Goal: Transaction & Acquisition: Purchase product/service

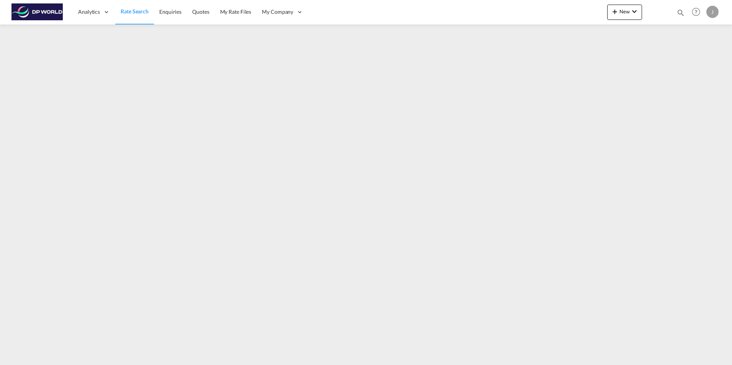
click at [130, 12] on span "Rate Search" at bounding box center [135, 11] width 28 height 7
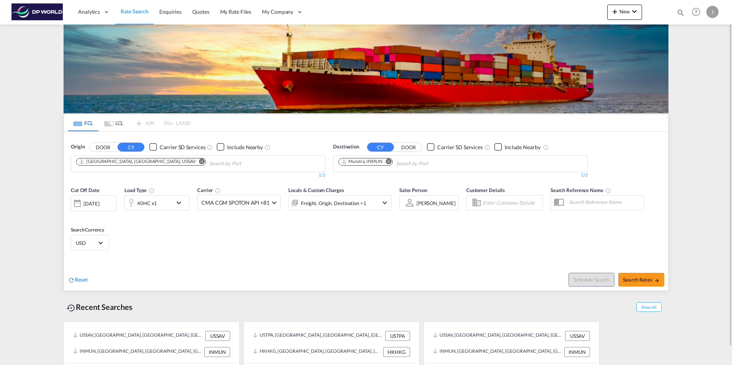
click at [199, 161] on md-icon "Remove" at bounding box center [202, 162] width 6 height 6
click at [388, 161] on md-icon "Remove" at bounding box center [389, 162] width 6 height 6
click at [131, 161] on body "Analytics Dashboard Rate Search Enquiries Quotes My Rate Files My Company" at bounding box center [366, 182] width 732 height 365
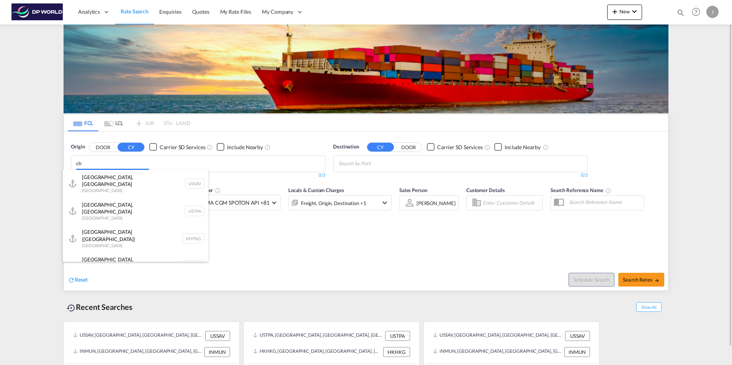
type input "c"
type input "y"
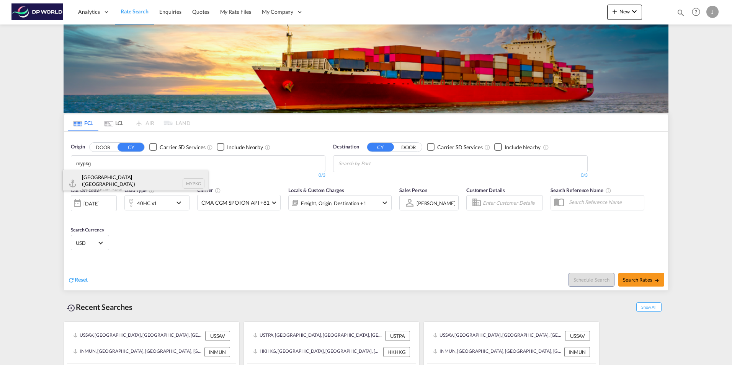
type input "mypkg"
click at [126, 177] on div "[GEOGRAPHIC_DATA] ([GEOGRAPHIC_DATA]) [GEOGRAPHIC_DATA] MYPKG" at bounding box center [136, 184] width 146 height 28
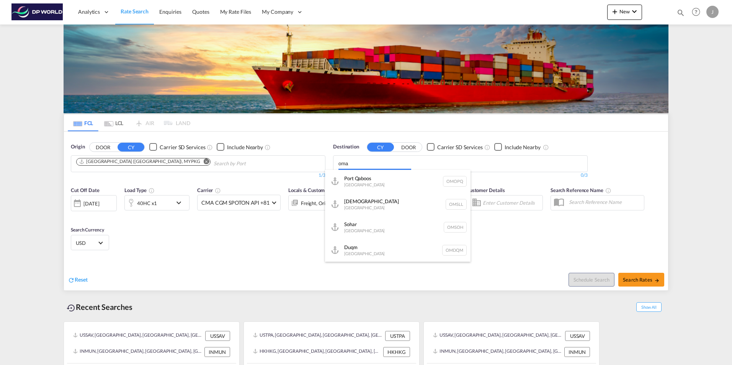
click at [362, 167] on body "Analytics Dashboard Rate Search Enquiries Quotes My Rate Files My Company" at bounding box center [366, 182] width 732 height 365
paste input "[GEOGRAPHIC_DATA]"
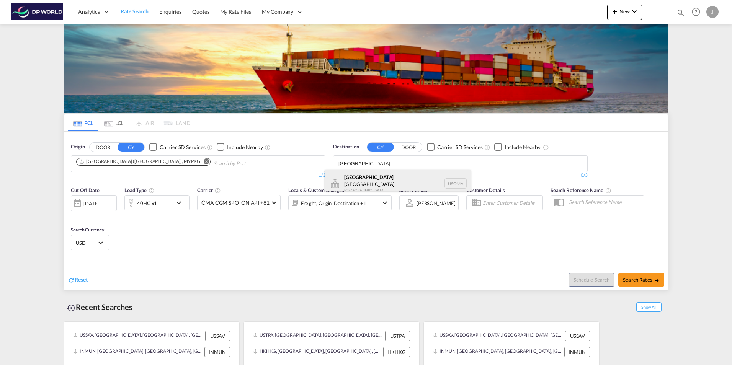
type input "[GEOGRAPHIC_DATA]"
click at [372, 183] on div "[GEOGRAPHIC_DATA] , [GEOGRAPHIC_DATA] [GEOGRAPHIC_DATA] USOMA" at bounding box center [398, 184] width 146 height 28
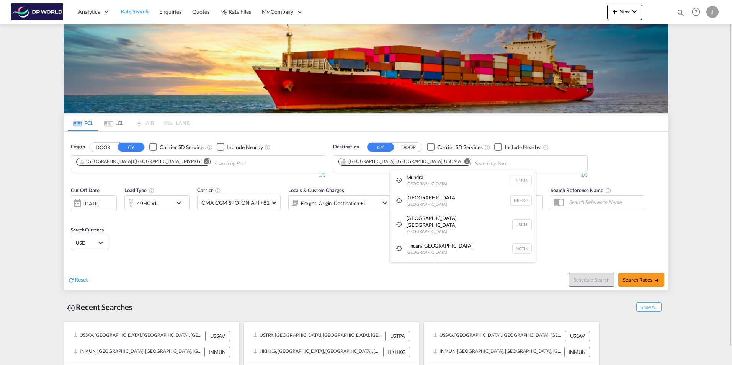
drag, startPoint x: 397, startPoint y: 236, endPoint x: 401, endPoint y: 242, distance: 7.4
click at [398, 240] on div "Tincan/[GEOGRAPHIC_DATA] [GEOGRAPHIC_DATA] NGTIN" at bounding box center [463, 249] width 146 height 21
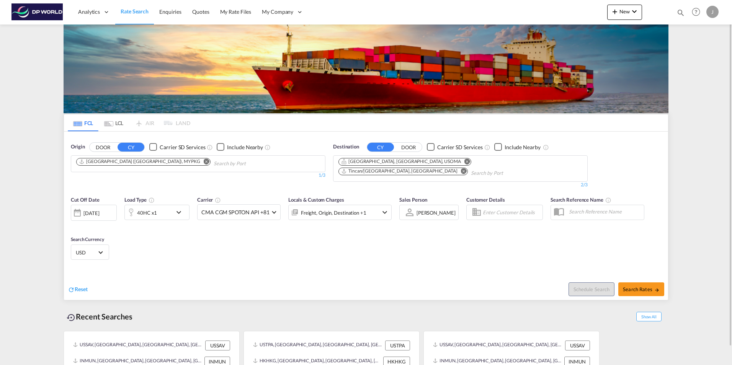
click at [462, 168] on md-icon "Remove" at bounding box center [464, 171] width 6 height 6
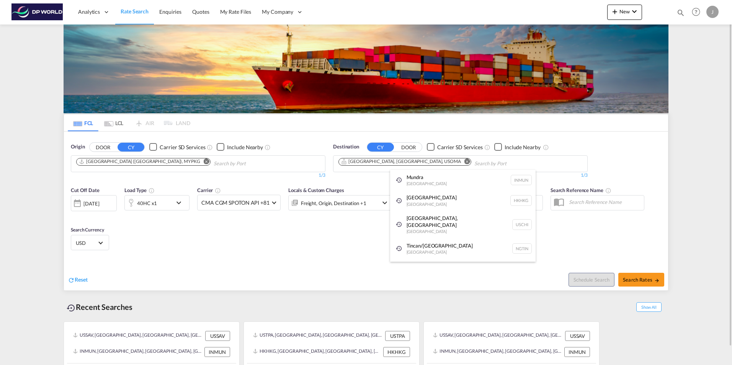
drag, startPoint x: 365, startPoint y: 252, endPoint x: 361, endPoint y: 248, distance: 5.2
click at [174, 204] on md-icon "icon-chevron-down" at bounding box center [180, 202] width 13 height 9
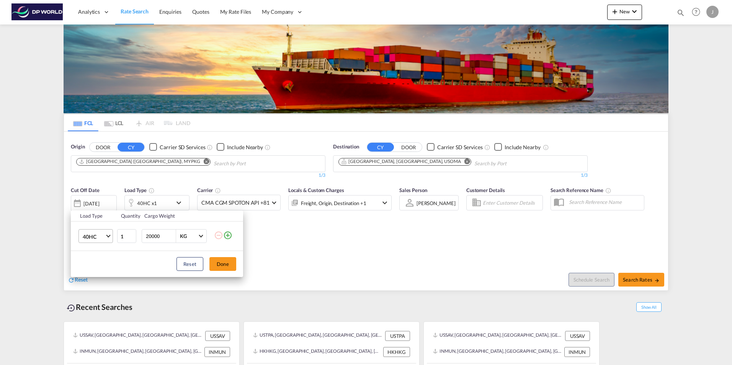
click at [106, 235] on span "Choose: \a40HC" at bounding box center [108, 236] width 4 height 4
click at [89, 201] on div "20GP" at bounding box center [89, 200] width 13 height 8
click at [223, 265] on button "Done" at bounding box center [223, 264] width 27 height 14
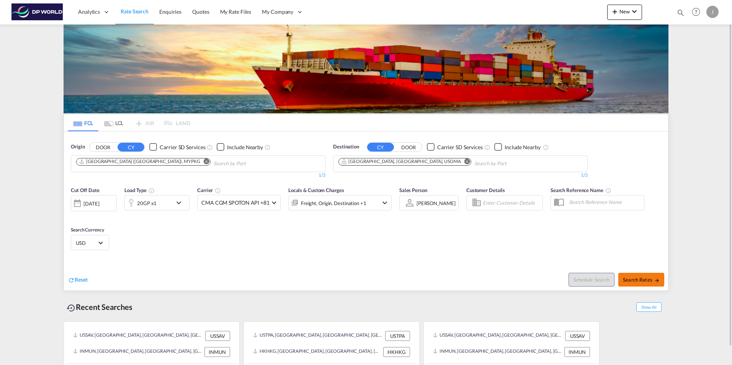
click at [644, 279] on span "Search Rates" at bounding box center [641, 280] width 37 height 6
type input "MYPKG to USOMA / [DATE]"
